Goal: Information Seeking & Learning: Compare options

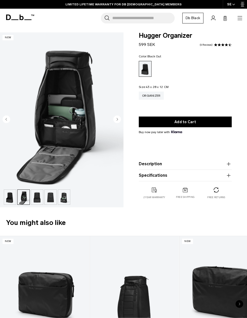
scroll to position [7, 0]
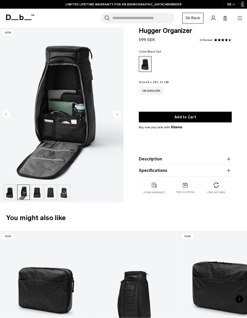
click at [33, 192] on img "button" at bounding box center [37, 192] width 12 height 15
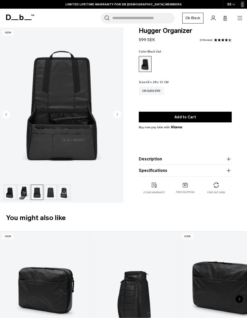
click at [62, 193] on img "button" at bounding box center [64, 192] width 12 height 15
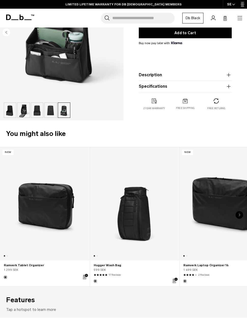
scroll to position [94, 0]
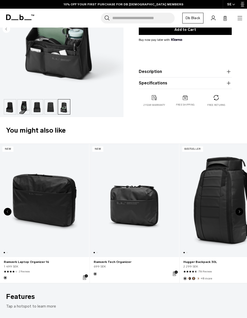
click at [150, 192] on link "Ramverk Tech Organizer" at bounding box center [134, 200] width 89 height 113
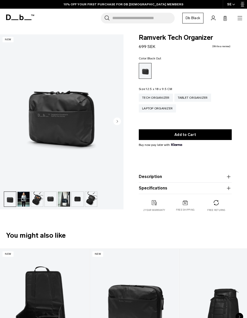
click at [36, 201] on img "button" at bounding box center [37, 199] width 12 height 15
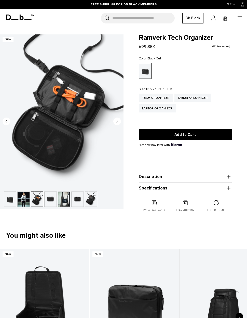
click at [60, 200] on img "button" at bounding box center [64, 199] width 12 height 15
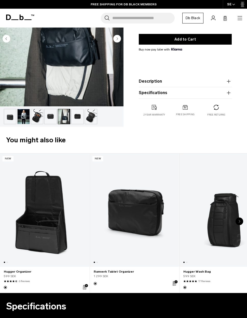
scroll to position [113, 0]
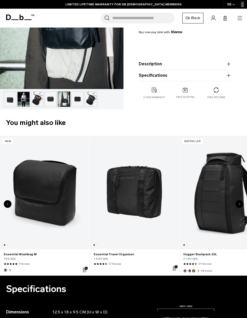
click at [152, 179] on link "Essential Travel Organizer" at bounding box center [134, 192] width 89 height 113
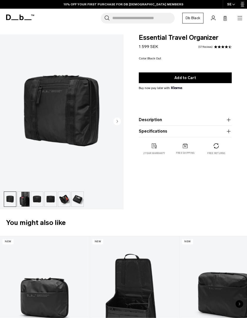
click at [24, 202] on img "button" at bounding box center [24, 199] width 12 height 15
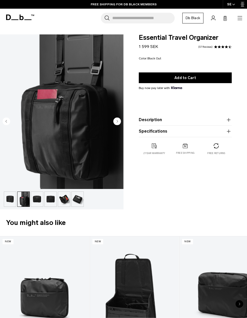
click at [45, 196] on img "button" at bounding box center [51, 199] width 12 height 15
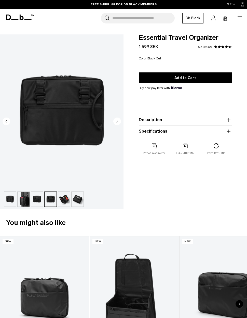
click at [62, 198] on img "button" at bounding box center [64, 199] width 12 height 15
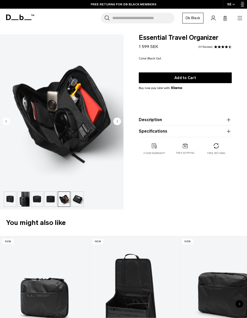
click at [73, 199] on img "button" at bounding box center [78, 199] width 12 height 15
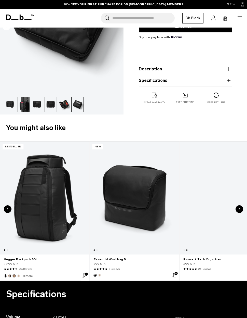
scroll to position [0, 89]
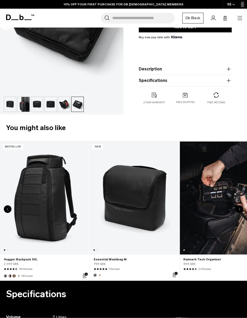
click at [148, 180] on link "Essential Washbag M" at bounding box center [134, 197] width 89 height 113
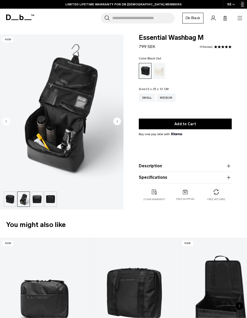
click at [9, 19] on icon at bounding box center [8, 18] width 5 height 6
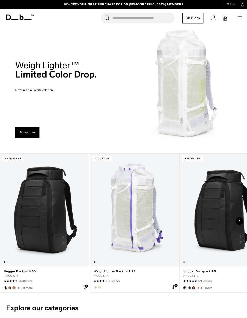
click at [201, 17] on link "Db Black" at bounding box center [193, 18] width 21 height 11
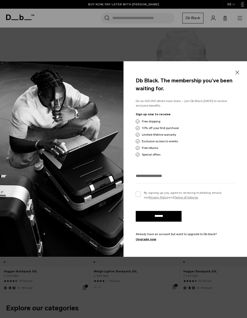
click at [236, 72] on button "Close" at bounding box center [237, 72] width 6 height 11
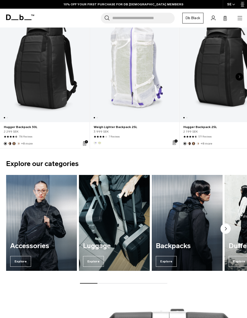
scroll to position [147, 0]
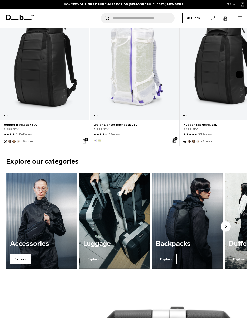
click at [18, 257] on span "Explore" at bounding box center [20, 259] width 21 height 11
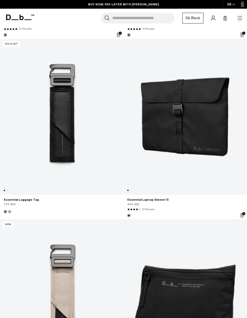
scroll to position [2974, 0]
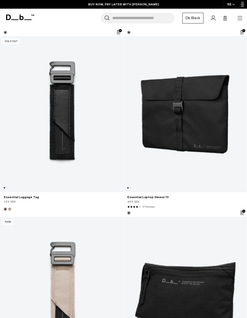
click at [79, 124] on link "Essential Luggage Tag" at bounding box center [61, 114] width 123 height 156
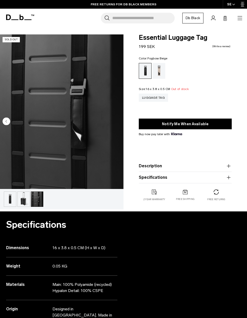
click at [162, 70] on div "Fogbow Beige" at bounding box center [159, 71] width 13 height 16
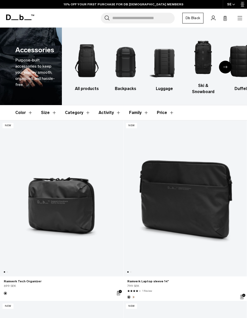
scroll to position [2995, 0]
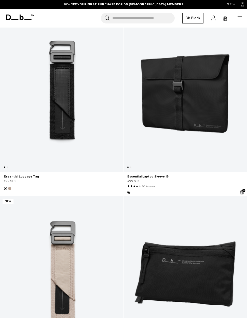
click at [122, 69] on link "Essential Luggage Tag" at bounding box center [61, 94] width 123 height 156
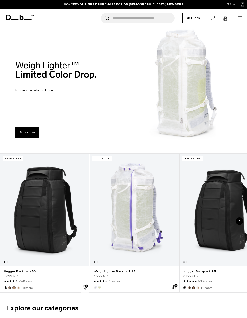
click at [17, 13] on h1 "Db" at bounding box center [20, 17] width 28 height 12
click at [21, 20] on icon at bounding box center [20, 18] width 28 height 6
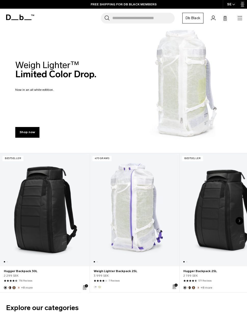
click at [200, 287] on img "Oatmilk" at bounding box center [198, 288] width 4 height 4
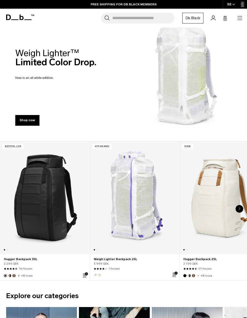
scroll to position [20, 0]
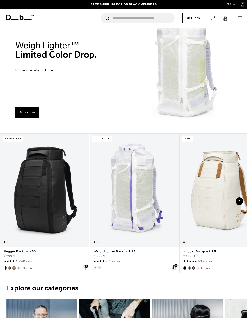
click at [219, 177] on link "Hugger Backpack 25L Oatmilk" at bounding box center [224, 190] width 89 height 113
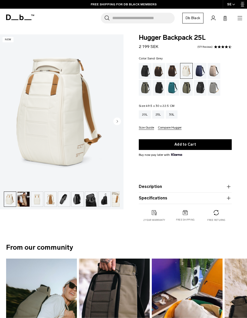
click at [214, 88] on div "Sand Grey" at bounding box center [214, 88] width 13 height 16
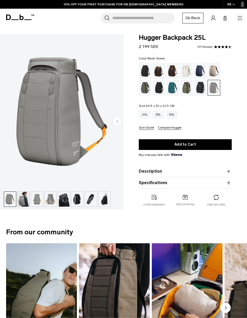
click at [186, 89] on div "Mash Green" at bounding box center [186, 88] width 13 height 16
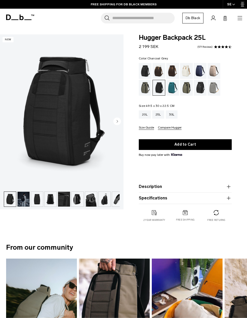
click at [146, 74] on div "Black Out" at bounding box center [145, 71] width 13 height 16
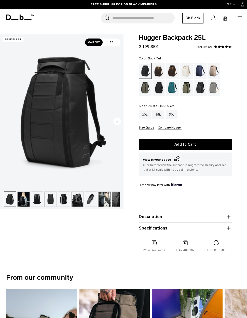
click at [172, 69] on div "Espresso" at bounding box center [172, 71] width 13 height 16
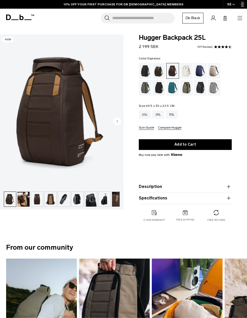
click at [24, 200] on img "button" at bounding box center [24, 199] width 12 height 15
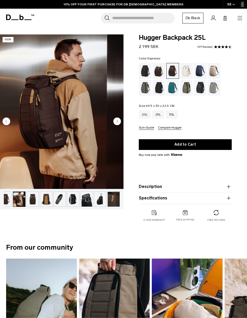
scroll to position [0, 5]
click at [42, 198] on img "button" at bounding box center [46, 199] width 12 height 15
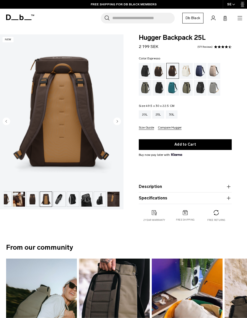
click at [56, 201] on img "button" at bounding box center [60, 199] width 12 height 15
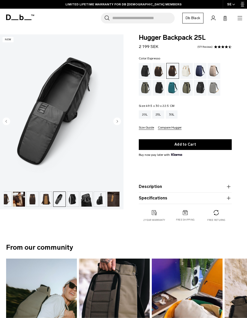
click at [74, 200] on img "button" at bounding box center [73, 199] width 12 height 15
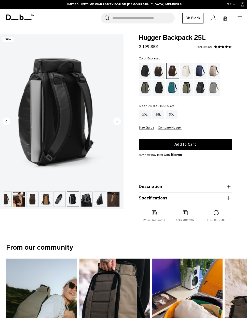
click at [83, 199] on img "button" at bounding box center [87, 199] width 12 height 15
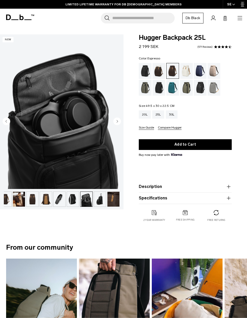
click at [97, 202] on img "button" at bounding box center [100, 199] width 12 height 15
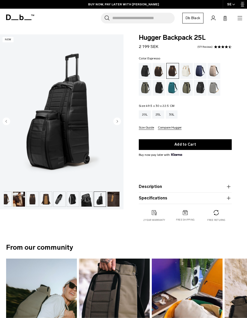
click at [110, 199] on img "button" at bounding box center [114, 199] width 12 height 15
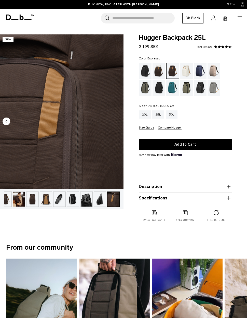
click at [201, 71] on div "Blue Hour" at bounding box center [200, 71] width 13 height 16
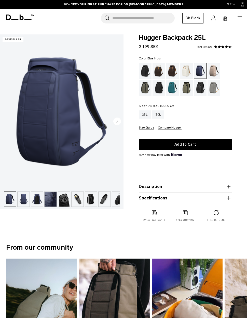
click at [213, 72] on div "Fogbow Beige" at bounding box center [214, 71] width 13 height 16
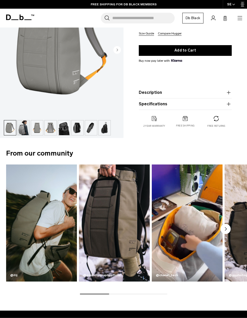
scroll to position [95, 0]
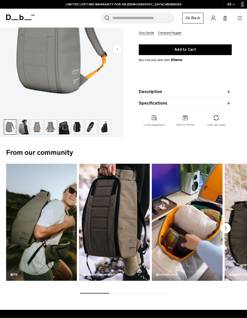
click at [216, 187] on video "3 / 5" at bounding box center [187, 222] width 71 height 117
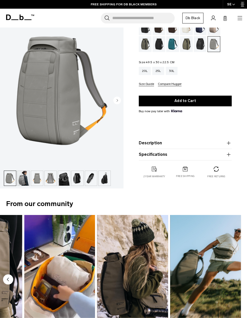
scroll to position [0, 0]
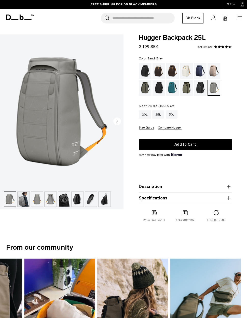
click at [241, 18] on icon "button" at bounding box center [240, 18] width 5 height 0
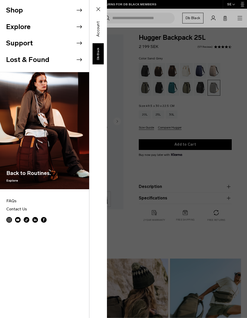
click at [75, 9] on icon at bounding box center [79, 10] width 8 height 8
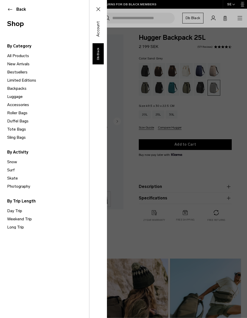
click at [11, 89] on link "Backpacks" at bounding box center [48, 88] width 82 height 8
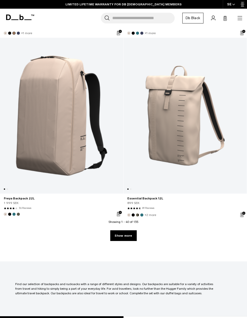
scroll to position [3541, 0]
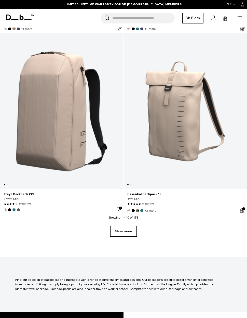
click at [130, 227] on link "Show more" at bounding box center [123, 231] width 26 height 11
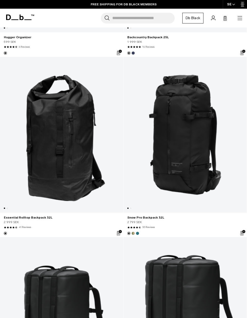
scroll to position [4619, 0]
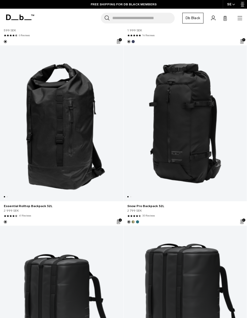
click at [193, 117] on link "Snow Pro Backpack 32L" at bounding box center [185, 123] width 123 height 156
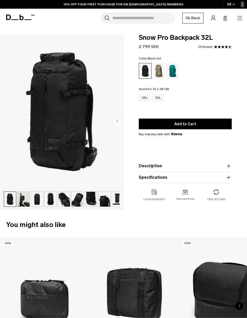
click at [117, 124] on circle "Next slide" at bounding box center [117, 122] width 8 height 8
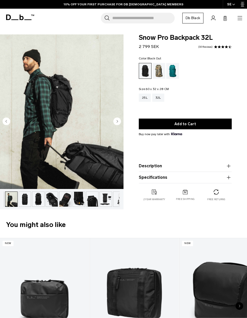
scroll to position [0, 14]
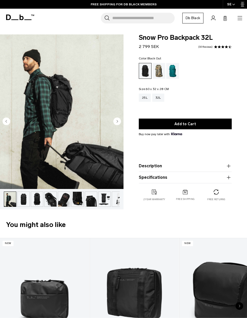
click at [119, 123] on circle "Next slide" at bounding box center [117, 122] width 8 height 8
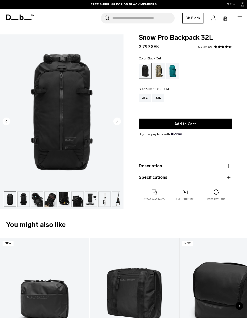
click at [120, 124] on icon "Next slide" at bounding box center [117, 122] width 8 height 8
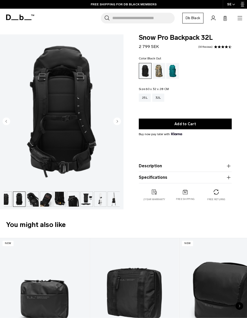
scroll to position [0, 32]
click at [119, 124] on circle "Next slide" at bounding box center [117, 122] width 8 height 8
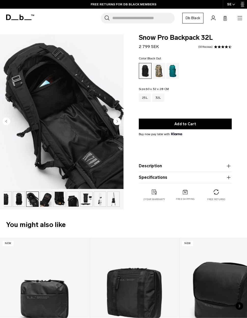
click at [118, 123] on circle "Next slide" at bounding box center [117, 122] width 8 height 8
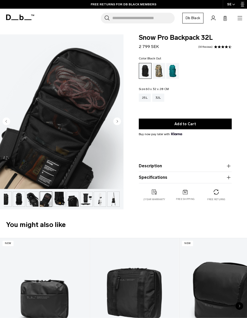
click at [119, 120] on circle "Next slide" at bounding box center [117, 122] width 8 height 8
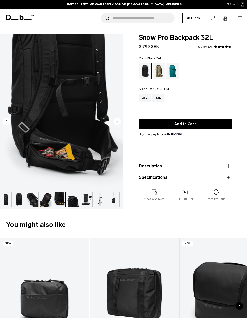
click at [117, 123] on circle "Next slide" at bounding box center [117, 122] width 8 height 8
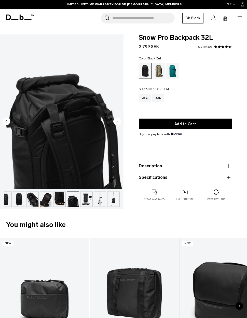
click at [119, 121] on circle "Next slide" at bounding box center [117, 122] width 8 height 8
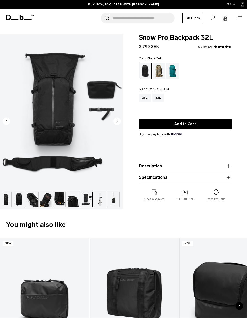
click at [118, 122] on circle "Next slide" at bounding box center [117, 122] width 8 height 8
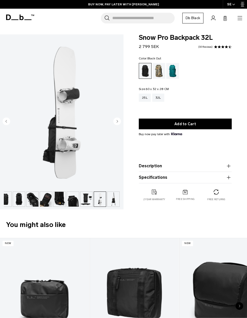
click at [119, 123] on circle "Next slide" at bounding box center [117, 122] width 8 height 8
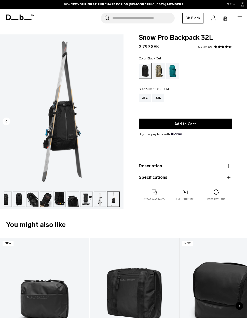
click at [120, 124] on img "11 / 11" at bounding box center [62, 111] width 124 height 154
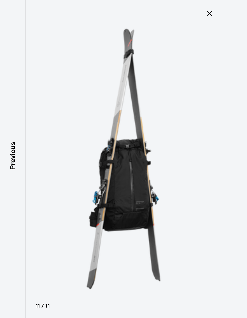
click at [209, 15] on icon at bounding box center [210, 13] width 8 height 8
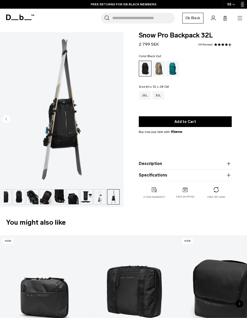
scroll to position [0, 0]
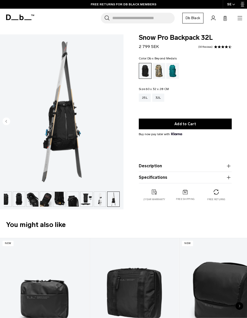
click at [162, 69] on div "Db x Beyond Medals" at bounding box center [159, 71] width 13 height 16
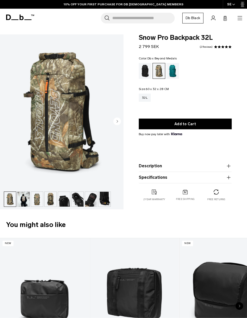
click at [173, 70] on div "Midnight Teal" at bounding box center [172, 71] width 13 height 16
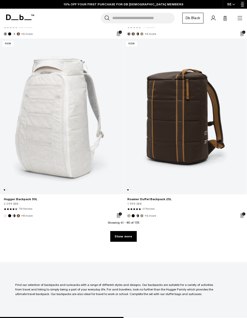
scroll to position [3571, 0]
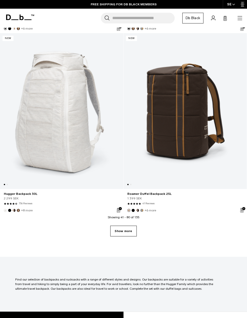
click at [129, 229] on link "Show more" at bounding box center [123, 231] width 26 height 11
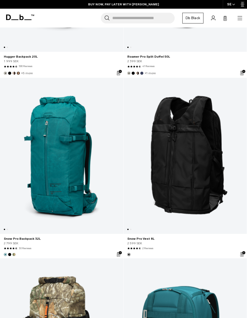
scroll to position [4798, 0]
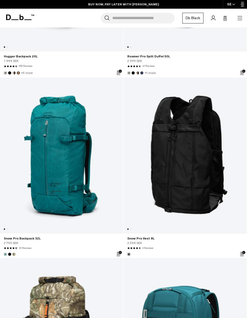
click at [197, 159] on link "Snow Pro Vest 8L" at bounding box center [185, 155] width 123 height 156
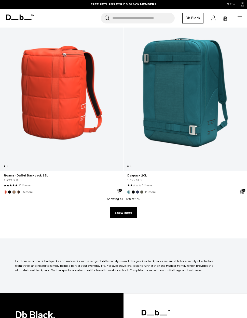
scroll to position [7222, 0]
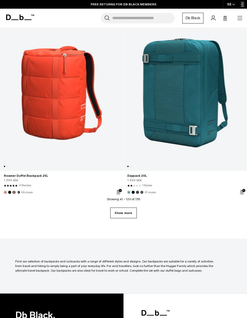
click at [134, 211] on link "Show more" at bounding box center [123, 213] width 26 height 11
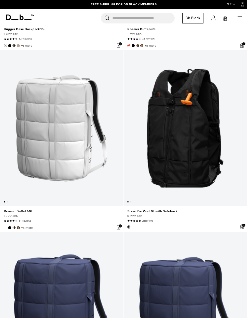
scroll to position [8095, 0]
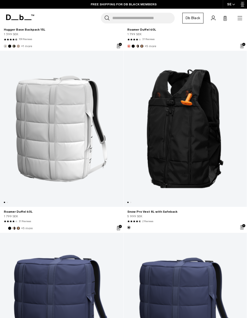
click at [178, 120] on link "Snow Pro Vest 8L with Safeback" at bounding box center [185, 129] width 123 height 156
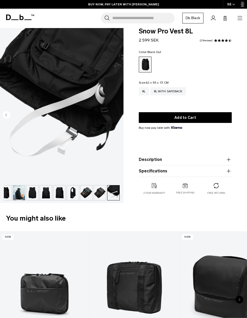
scroll to position [16, 0]
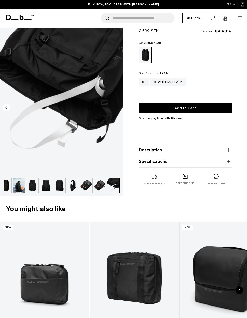
click at [215, 151] on button "Description" at bounding box center [185, 150] width 93 height 6
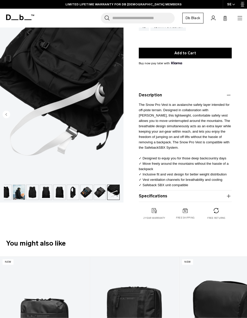
scroll to position [63, 0]
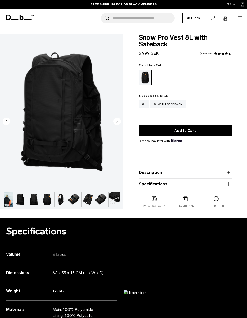
scroll to position [0, 18]
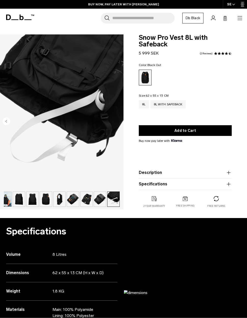
click at [238, 19] on icon "button" at bounding box center [240, 18] width 6 height 6
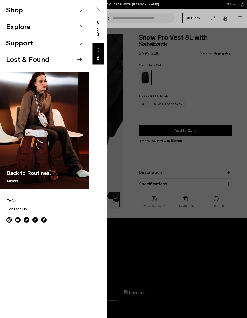
click at [81, 8] on icon at bounding box center [79, 10] width 8 height 8
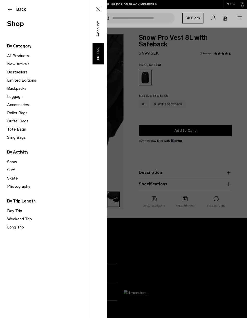
click at [10, 82] on link "Limited Editions" at bounding box center [48, 80] width 82 height 8
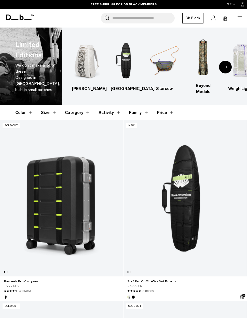
click at [11, 20] on icon at bounding box center [20, 18] width 28 height 6
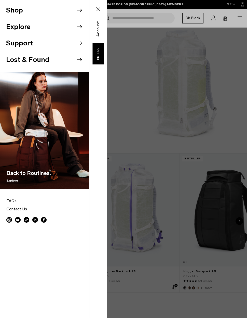
click at [81, 10] on icon at bounding box center [79, 10] width 8 height 8
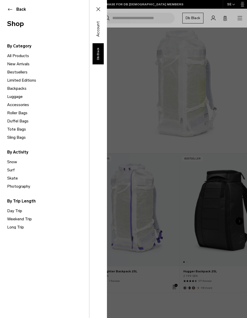
click at [11, 97] on link "Luggage" at bounding box center [48, 97] width 82 height 8
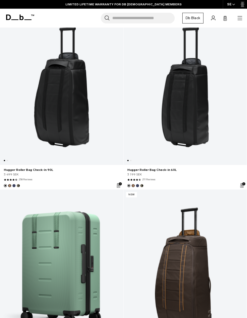
scroll to position [3571, 0]
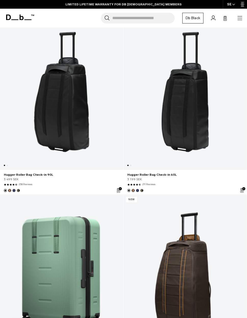
click at [79, 125] on link "Hugger Roller Bag Check-in 90L" at bounding box center [61, 92] width 123 height 156
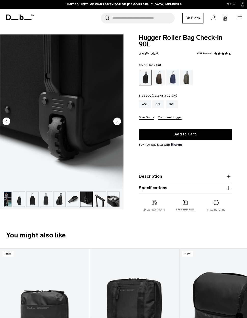
click at [158, 103] on div "60L" at bounding box center [158, 104] width 12 height 8
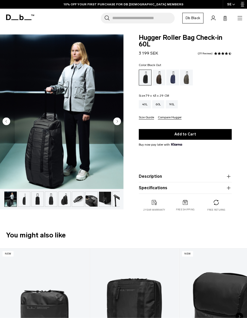
scroll to position [0, 14]
click at [144, 107] on div "40L" at bounding box center [145, 104] width 12 height 8
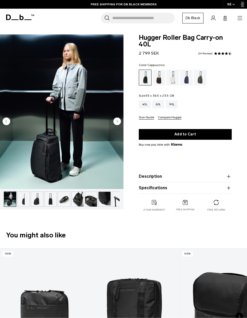
click at [160, 76] on div "Cappuccino" at bounding box center [159, 78] width 13 height 16
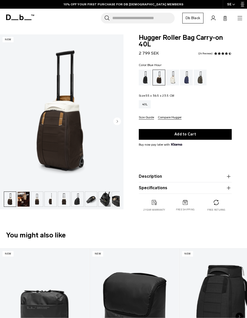
click at [188, 77] on div "Blue Hour" at bounding box center [186, 78] width 13 height 16
